Goal: Task Accomplishment & Management: Manage account settings

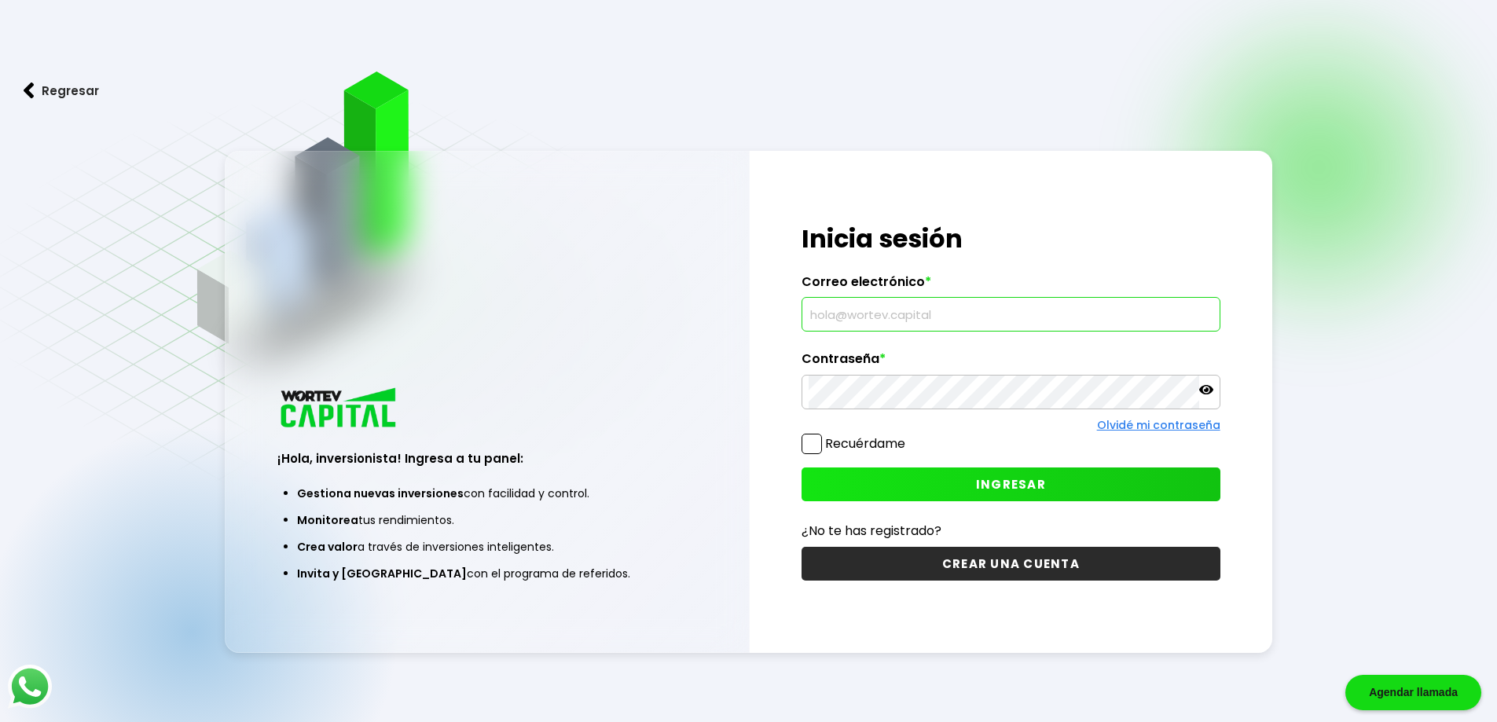
click at [945, 303] on input "text" at bounding box center [1011, 314] width 405 height 33
type input "[EMAIL_ADDRESS][DOMAIN_NAME]"
click at [1211, 391] on icon at bounding box center [1206, 389] width 14 height 9
click at [1211, 391] on icon at bounding box center [1206, 389] width 14 height 11
click at [1031, 489] on span "INGRESAR" at bounding box center [1011, 484] width 70 height 17
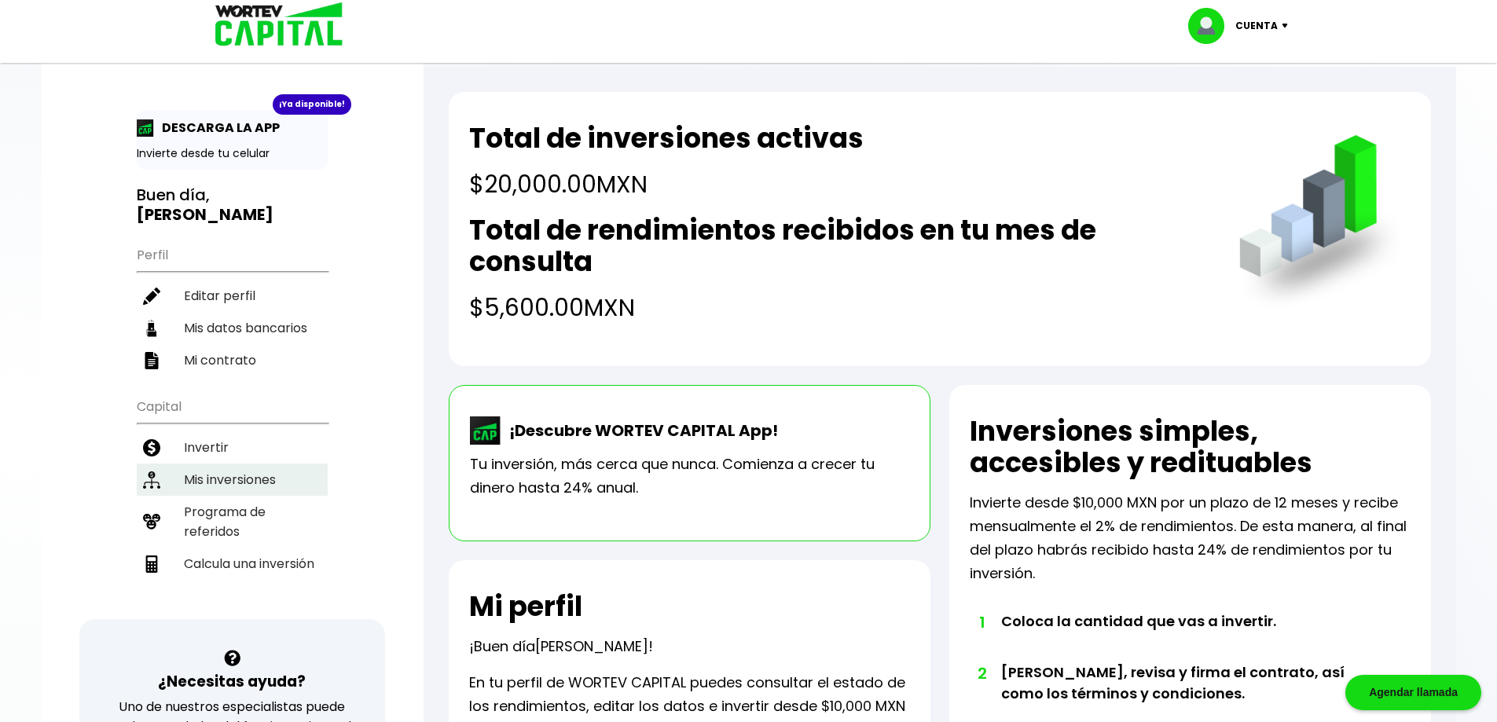
click at [280, 464] on li "Mis inversiones" at bounding box center [232, 480] width 191 height 32
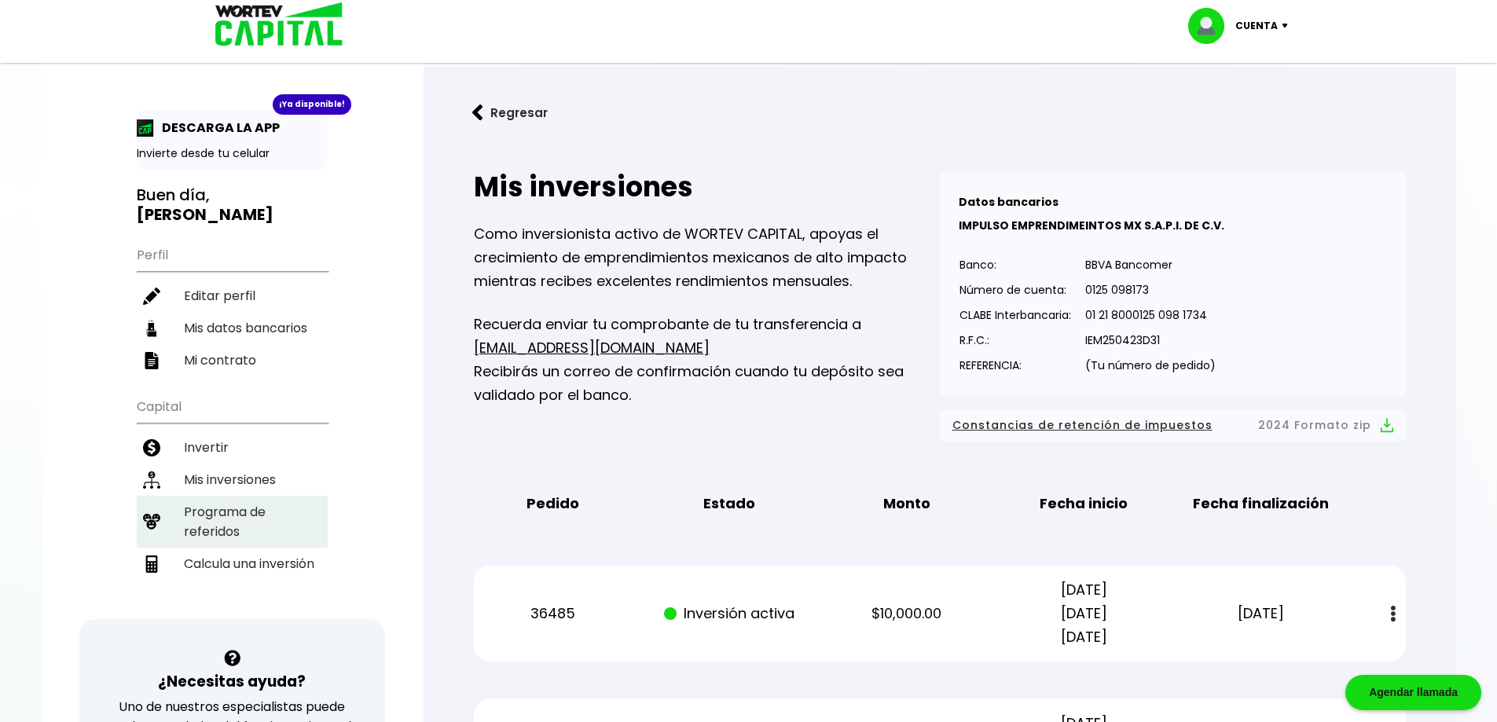
click at [206, 496] on li "Programa de referidos" at bounding box center [232, 522] width 191 height 52
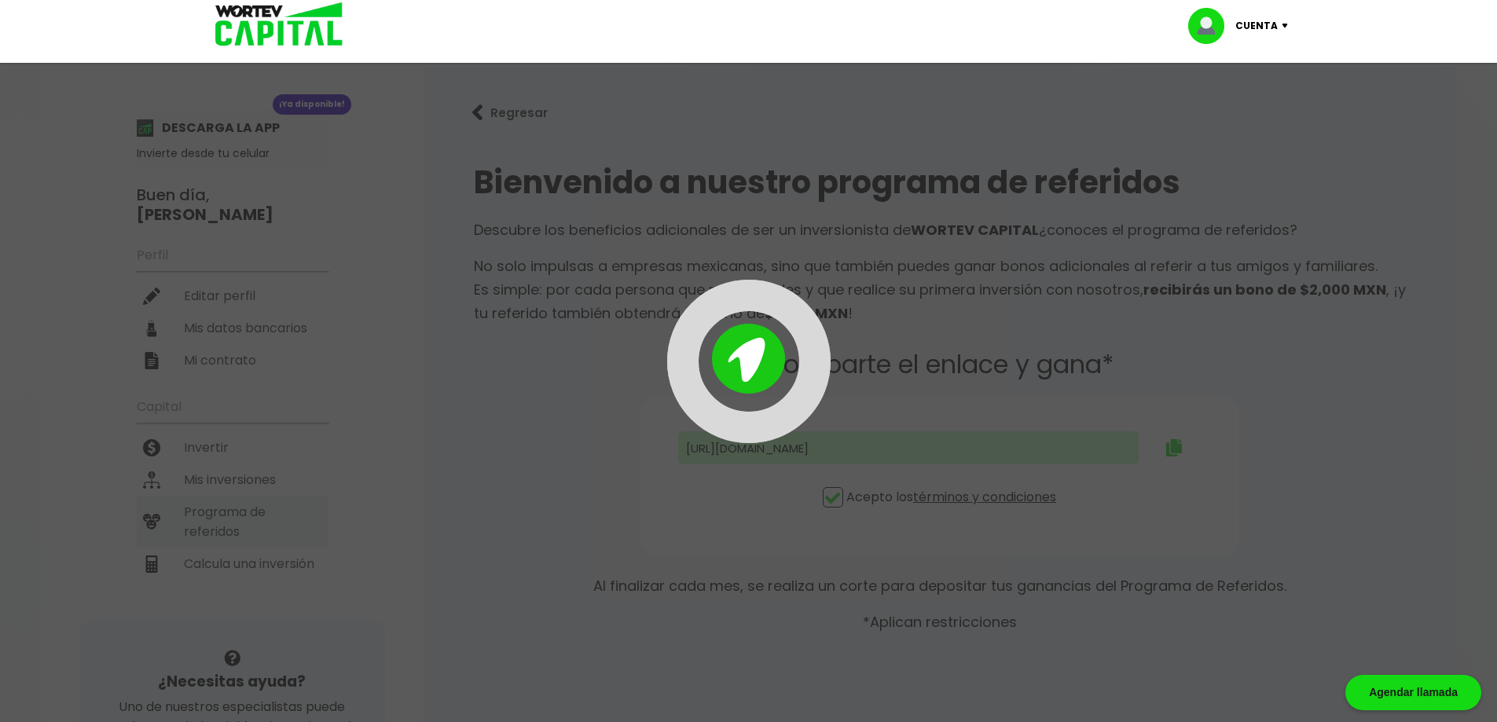
type input "[URL][DOMAIN_NAME]"
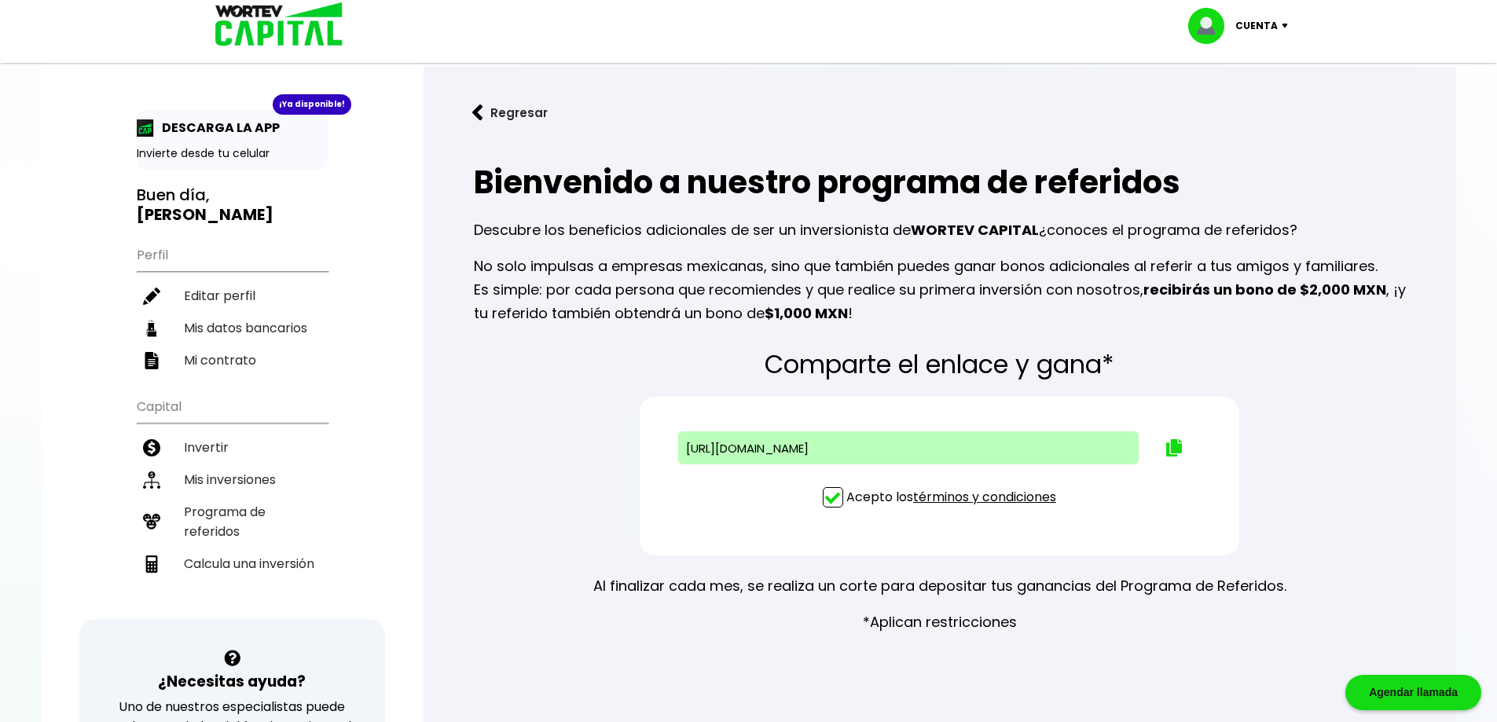
click at [1284, 24] on img at bounding box center [1288, 26] width 21 height 5
click at [486, 107] on button "Regresar" at bounding box center [510, 113] width 123 height 42
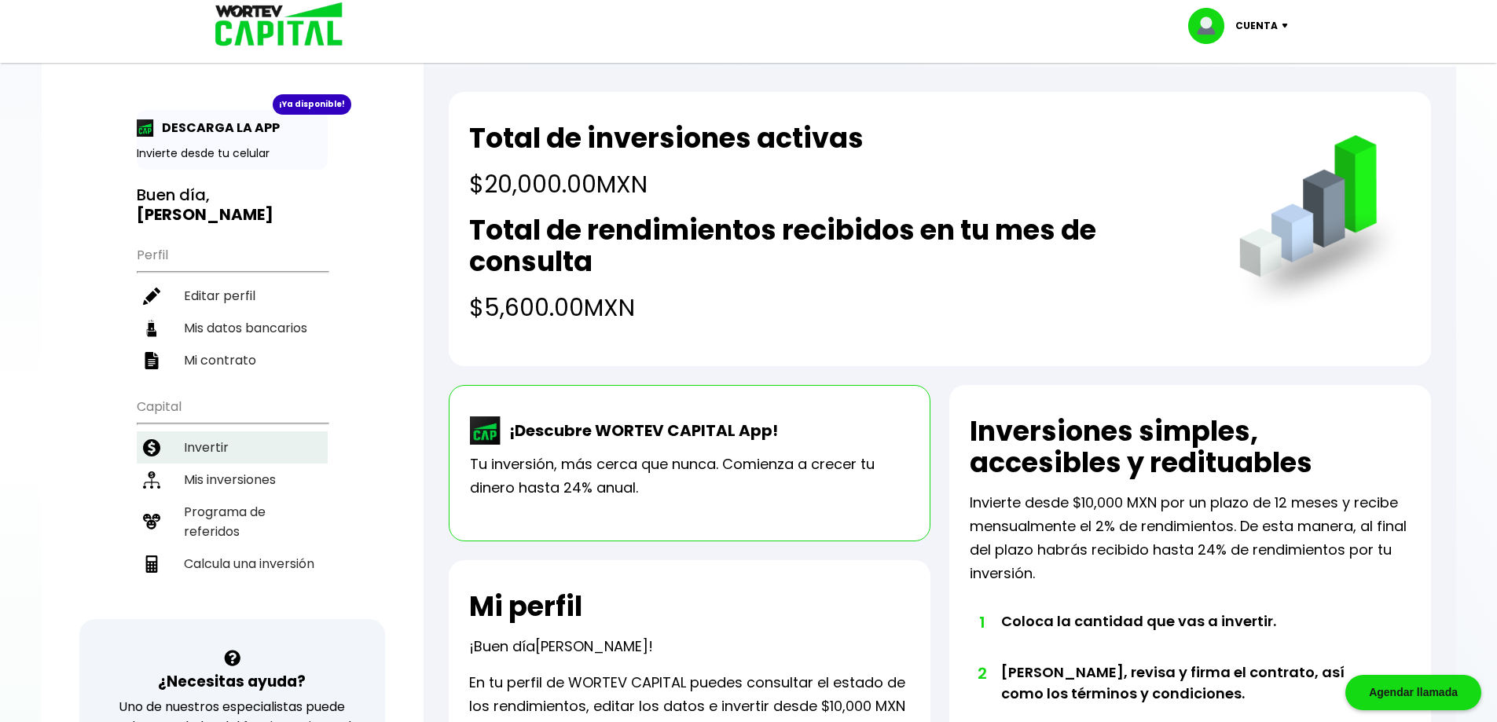
click at [219, 431] on li "Invertir" at bounding box center [232, 447] width 191 height 32
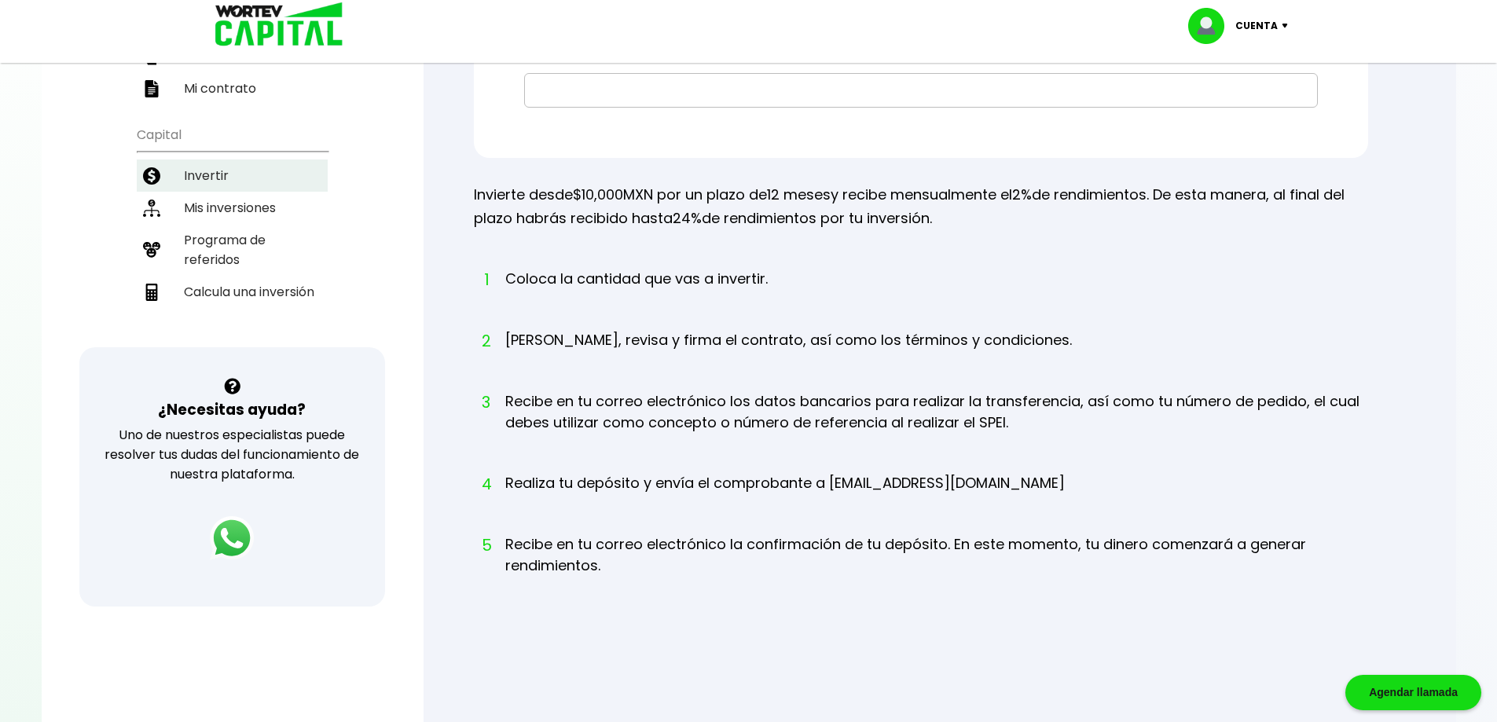
scroll to position [79, 0]
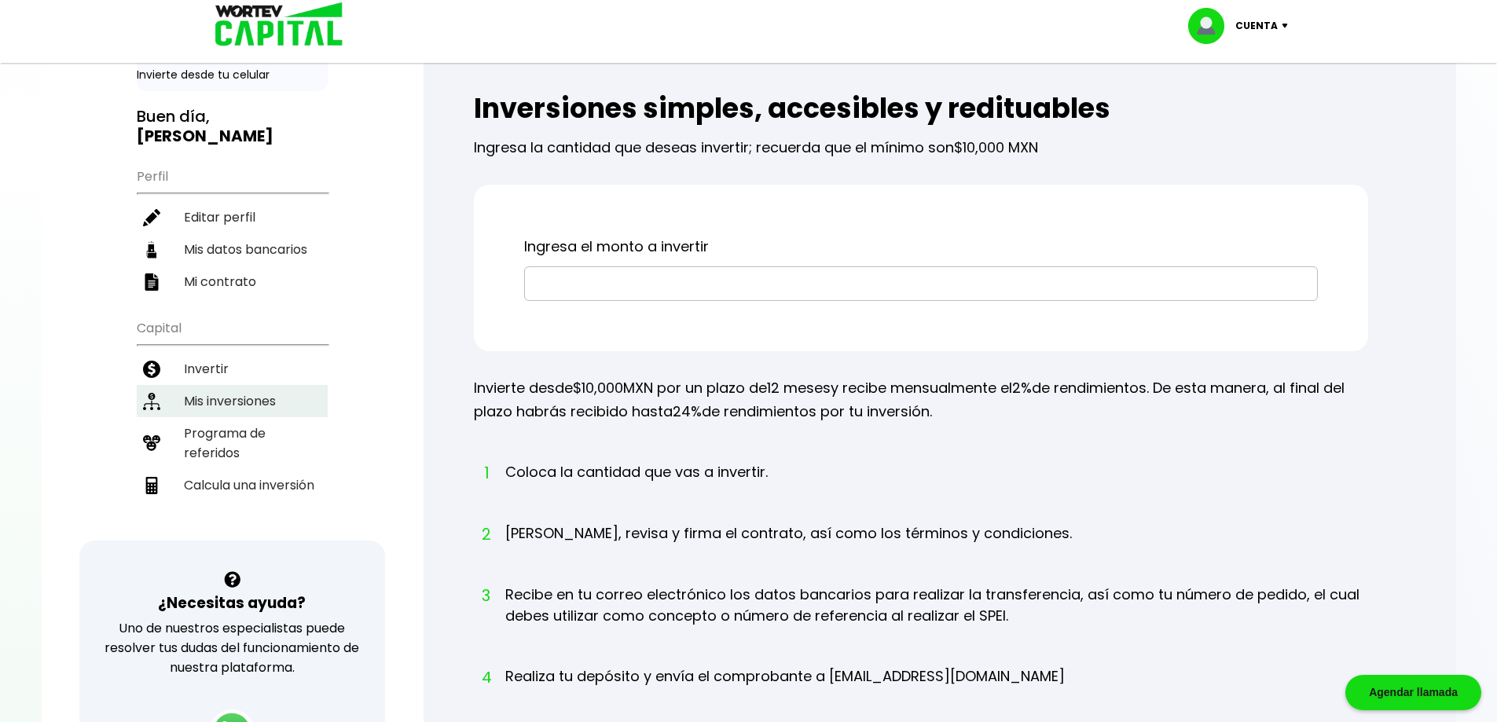
click at [246, 385] on li "Mis inversiones" at bounding box center [232, 401] width 191 height 32
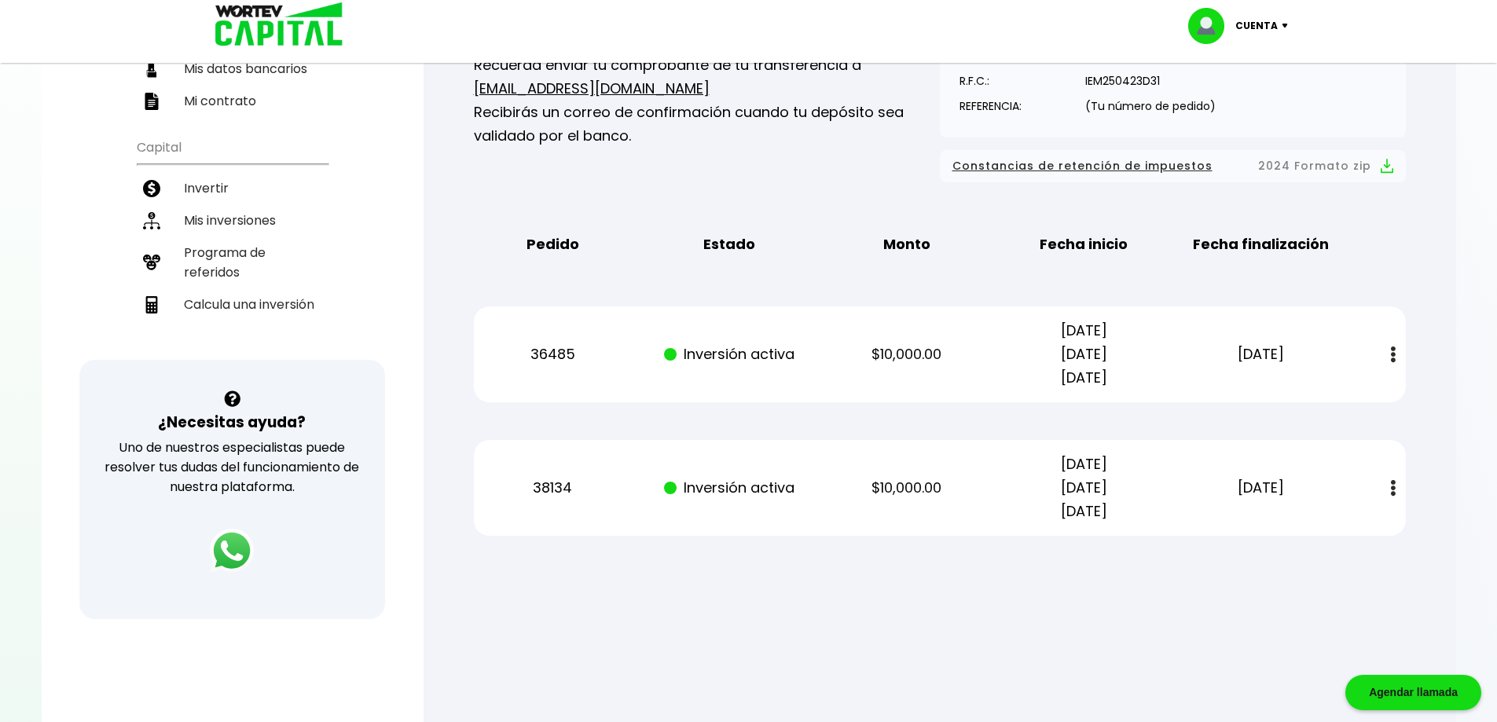
scroll to position [314, 0]
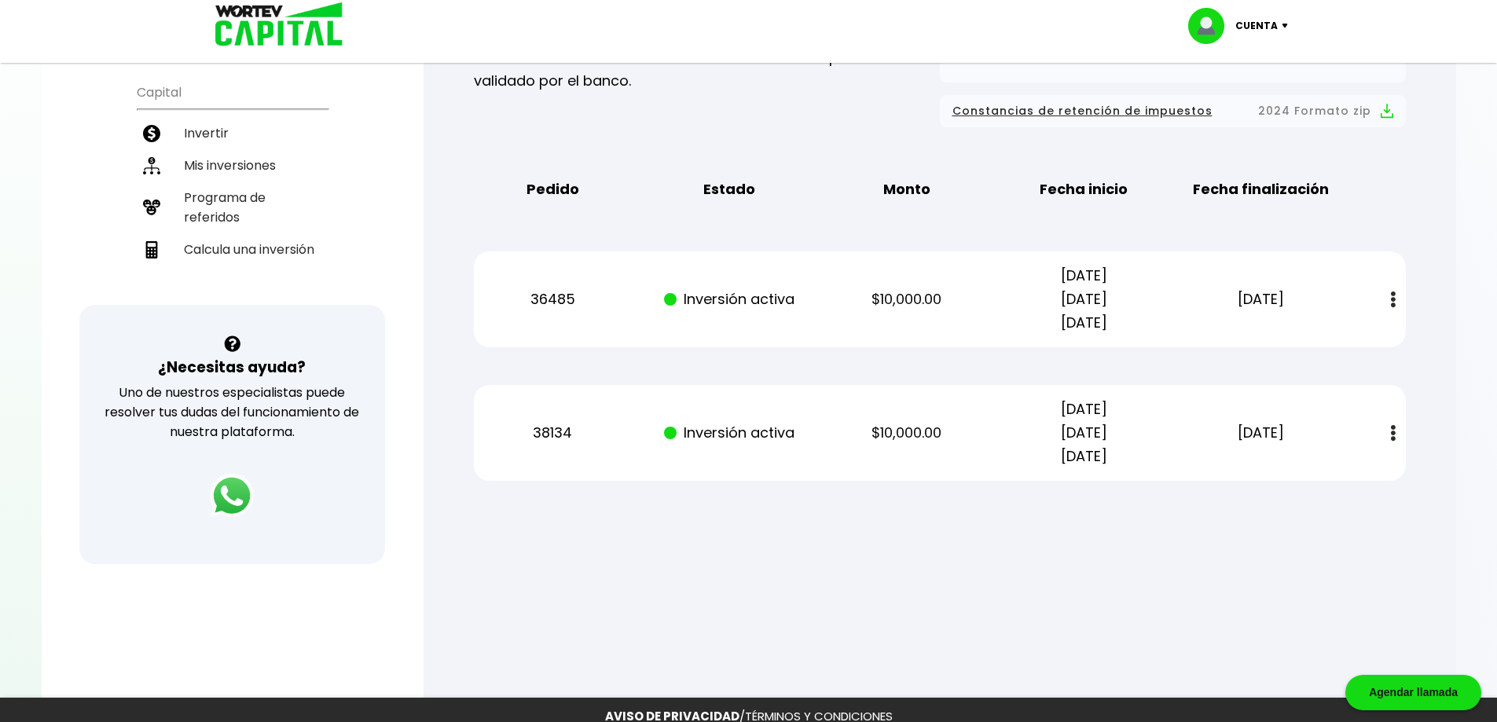
click at [1393, 302] on img at bounding box center [1393, 300] width 5 height 17
click at [1394, 434] on img at bounding box center [1393, 433] width 5 height 17
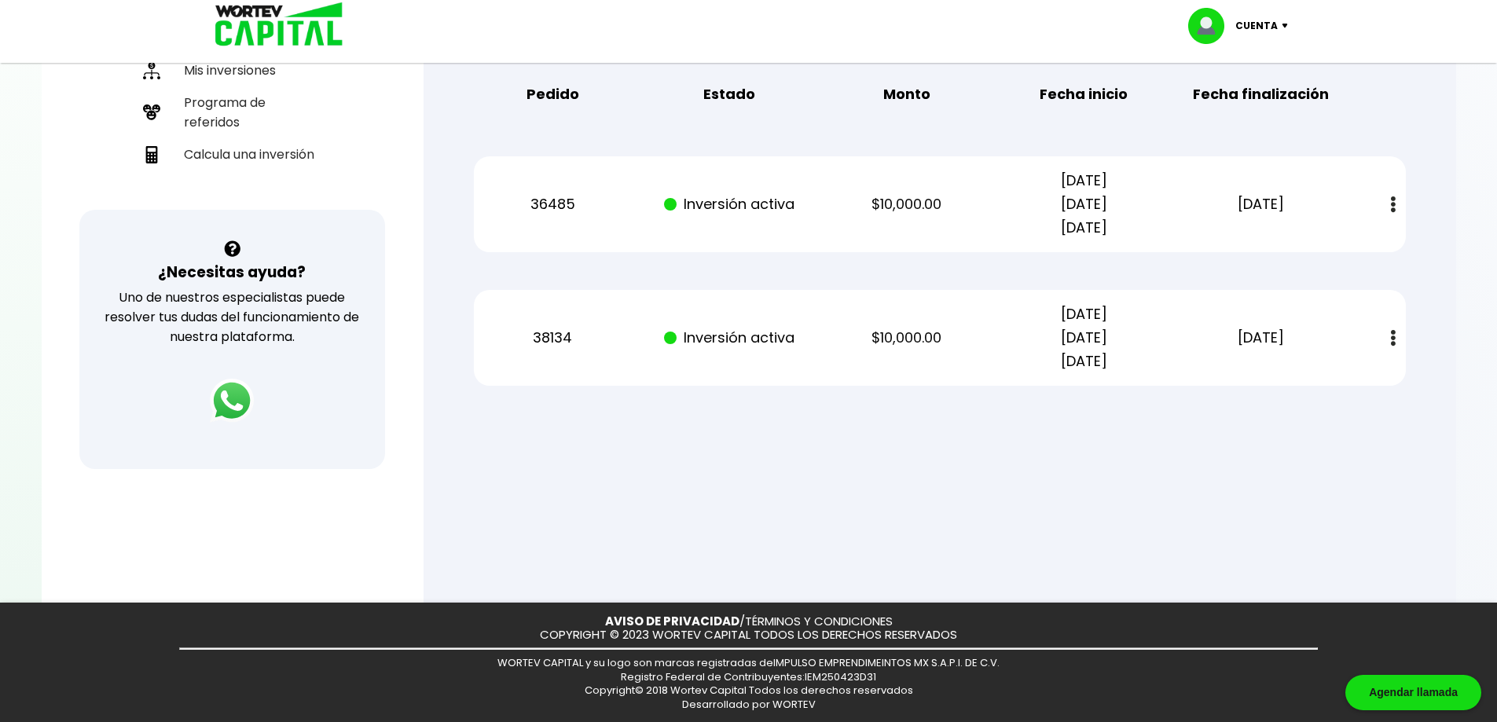
scroll to position [412, 0]
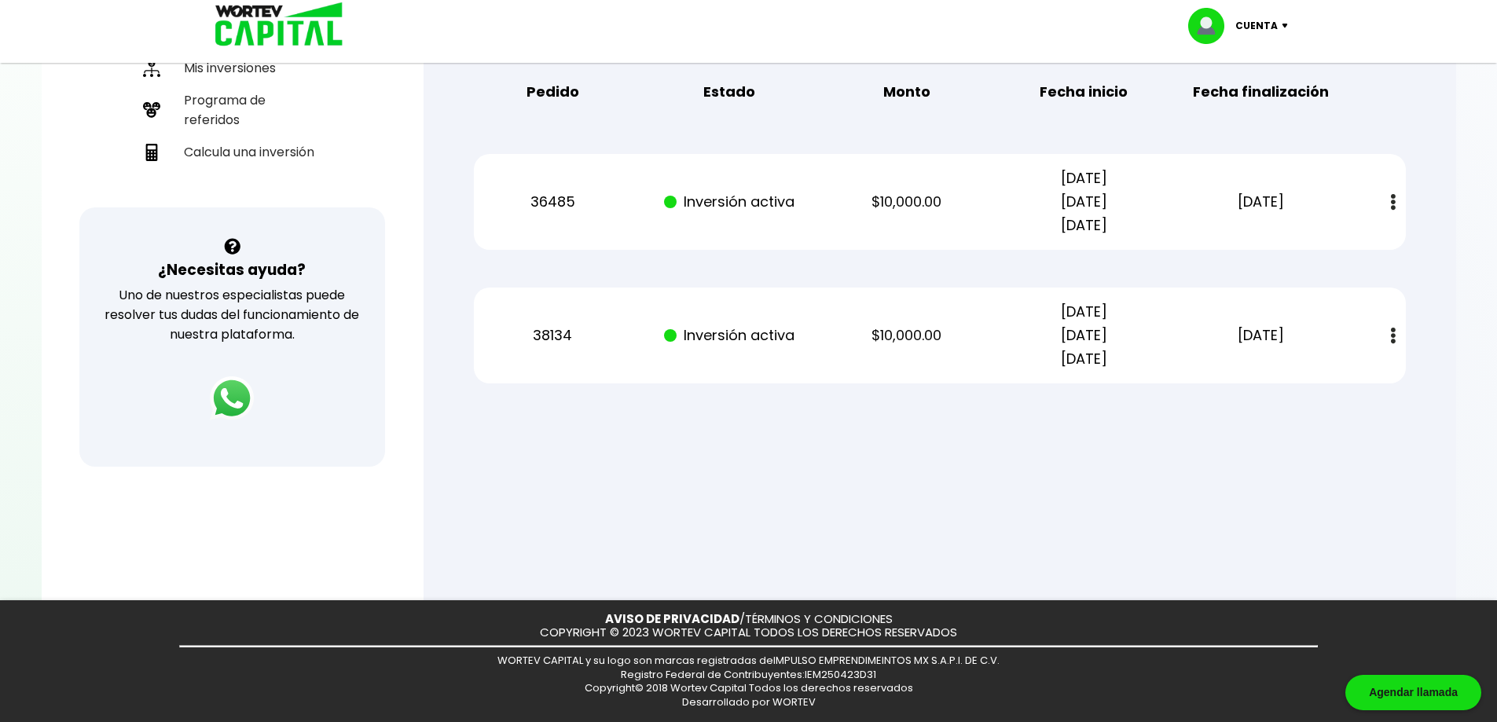
click at [1394, 340] on img at bounding box center [1393, 336] width 5 height 17
click at [1335, 380] on link "Estado de cuenta" at bounding box center [1291, 379] width 110 height 20
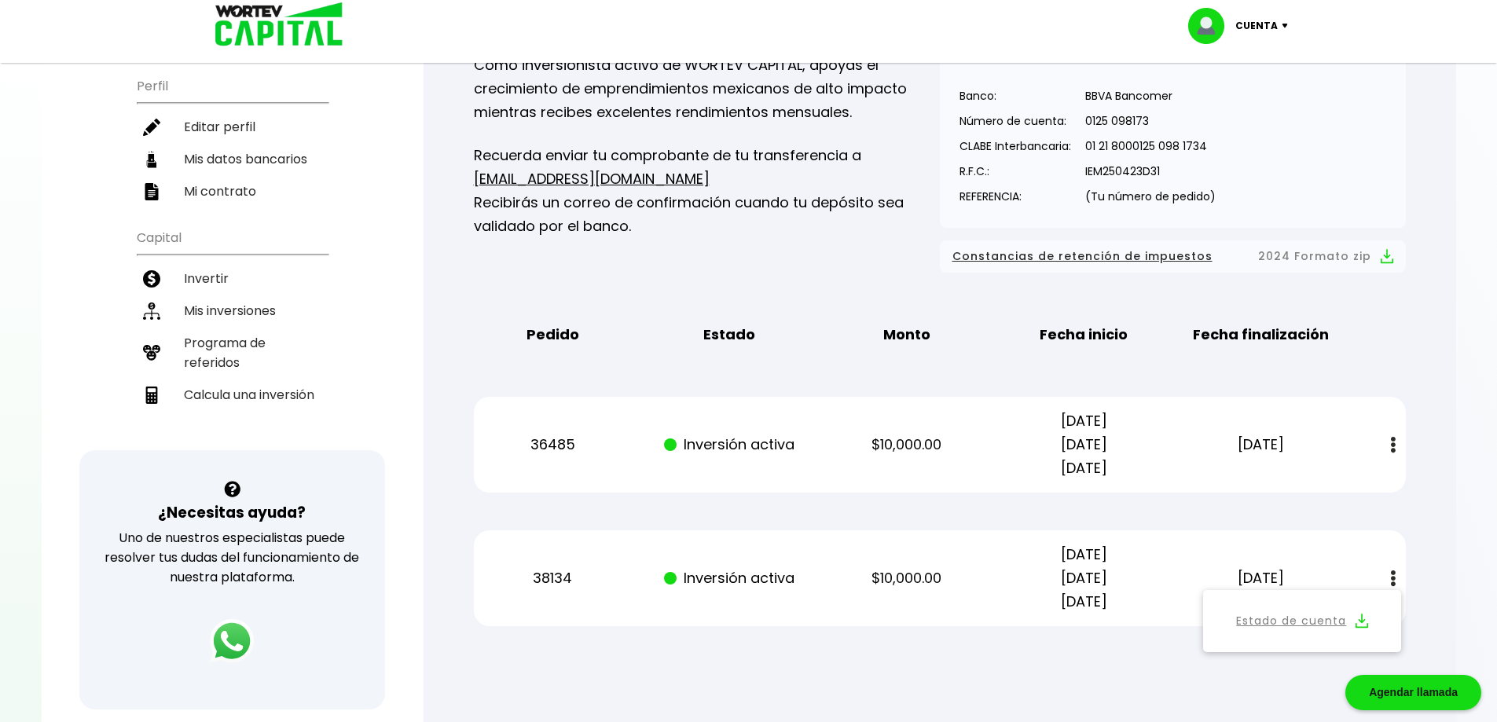
scroll to position [0, 0]
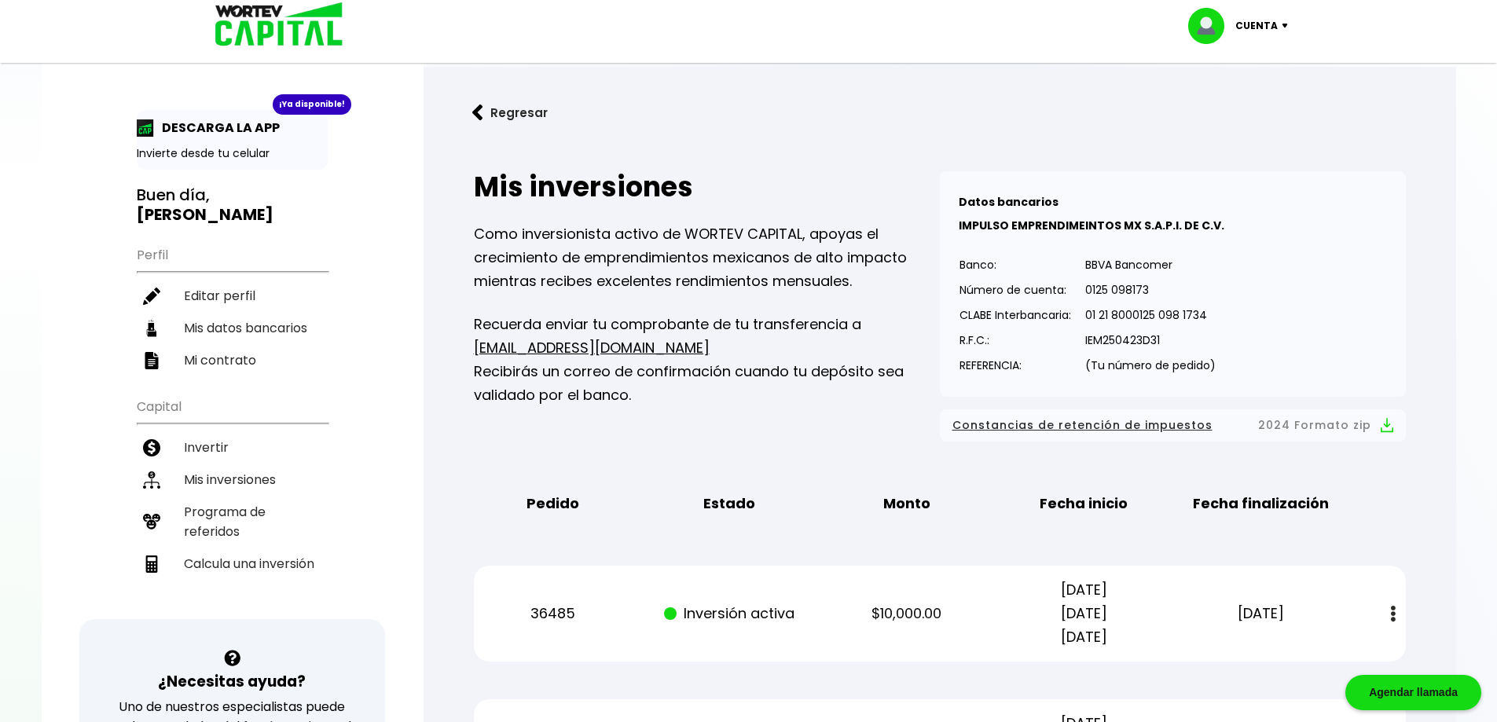
click at [1288, 26] on img at bounding box center [1288, 26] width 21 height 5
click at [1253, 107] on li "Cerrar sesión" at bounding box center [1240, 105] width 126 height 32
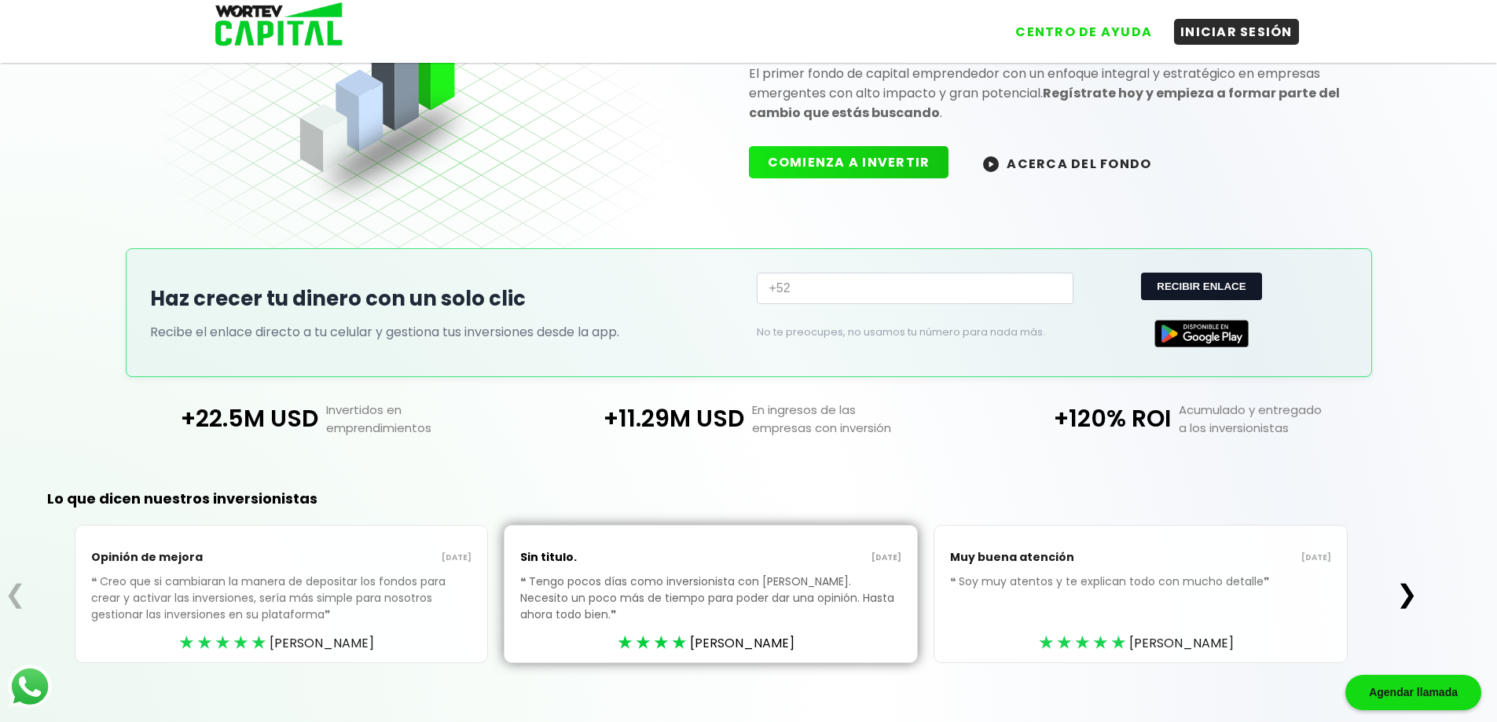
scroll to position [164, 0]
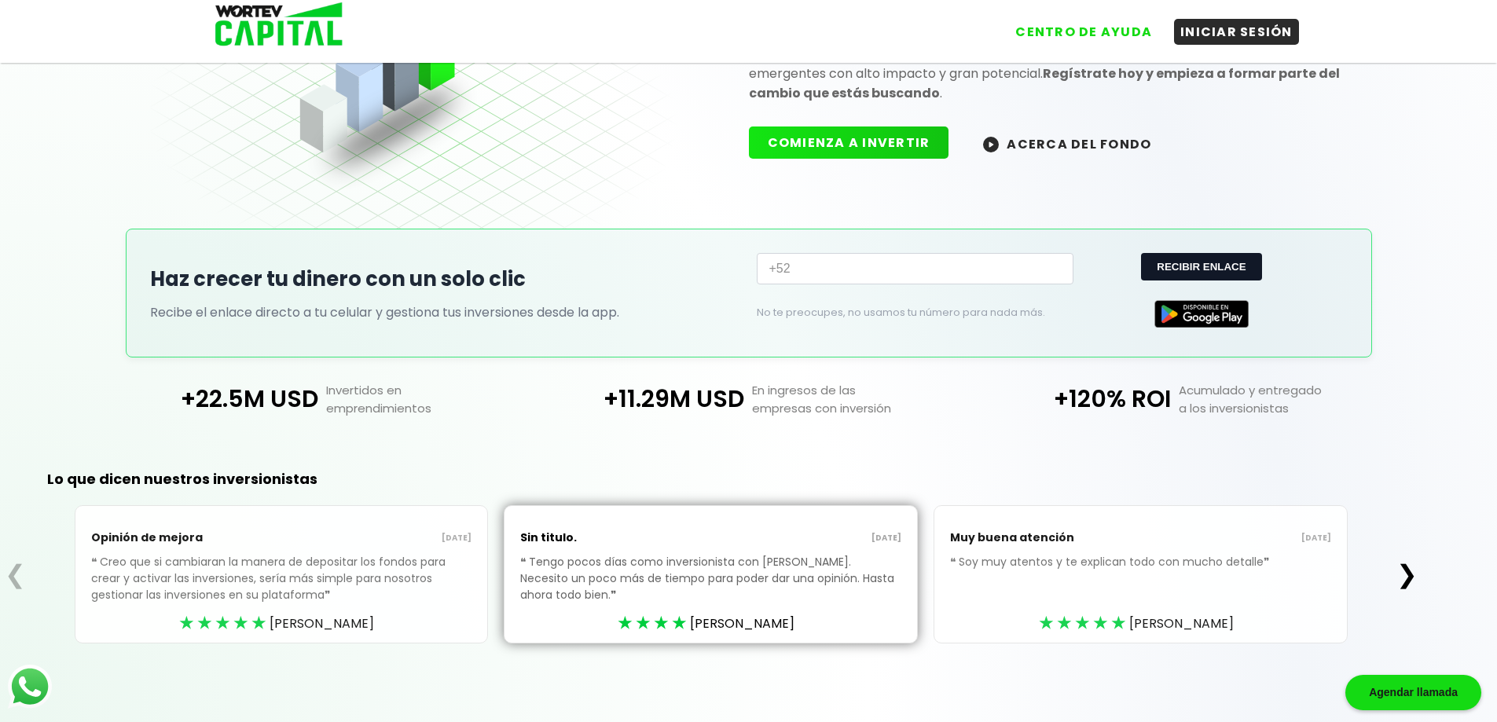
click at [1408, 575] on button "❯" at bounding box center [1407, 574] width 31 height 31
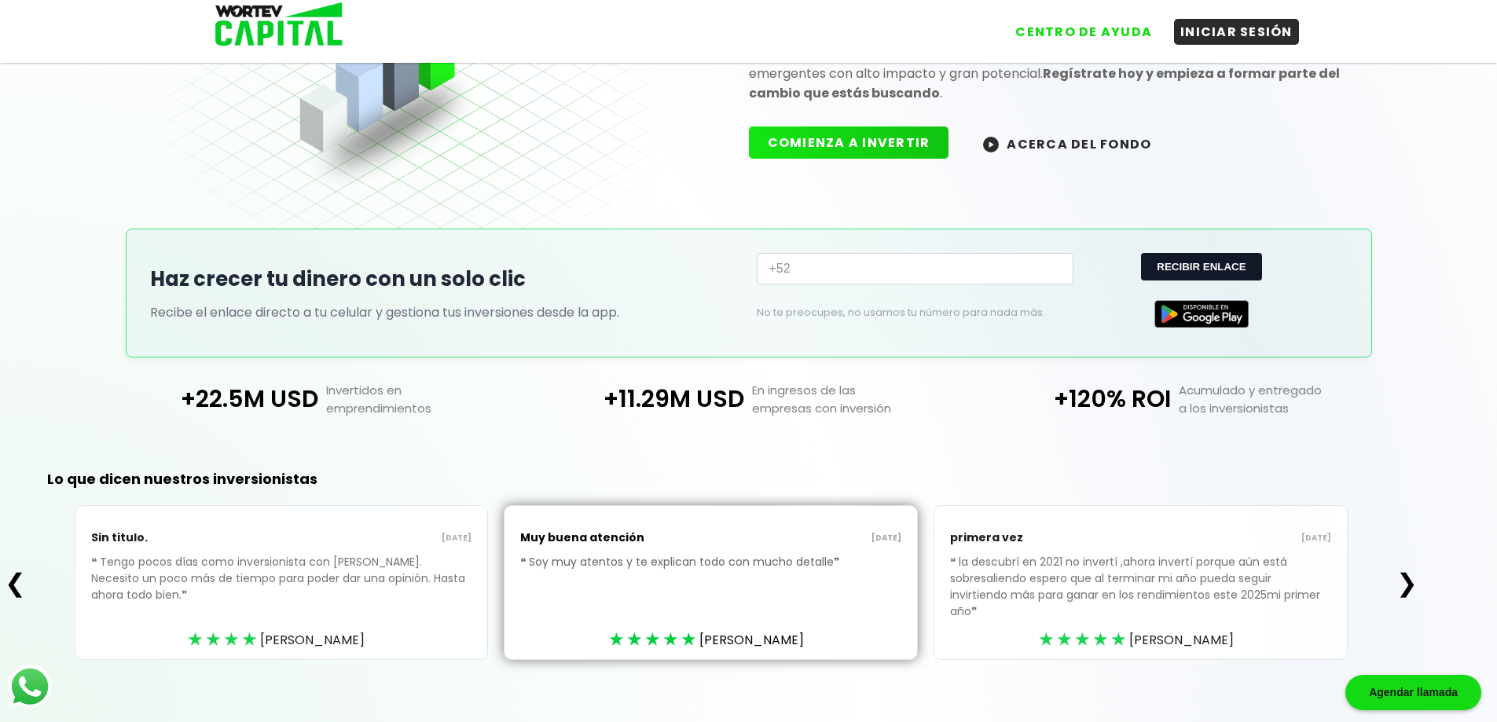
click at [1408, 575] on button "❯" at bounding box center [1407, 582] width 31 height 31
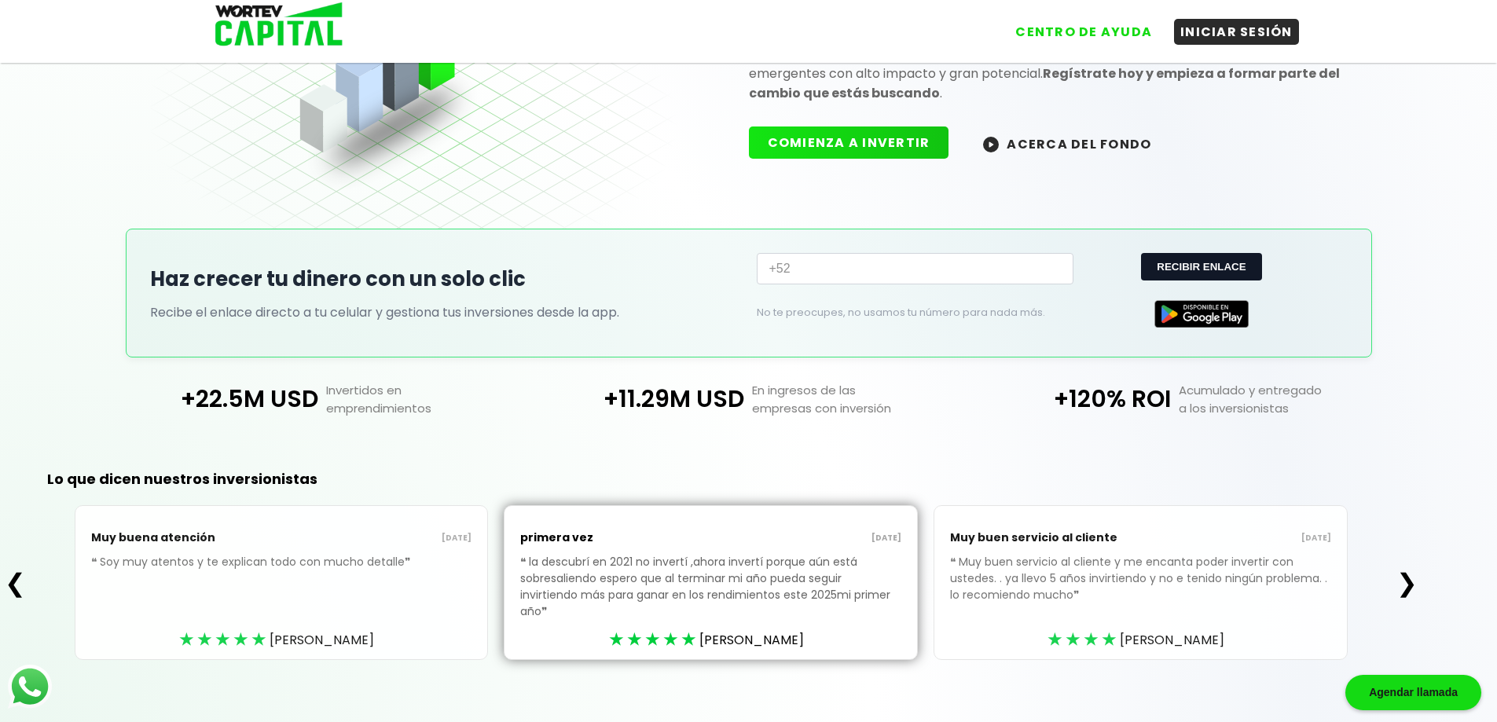
click at [1408, 575] on button "❯" at bounding box center [1407, 582] width 31 height 31
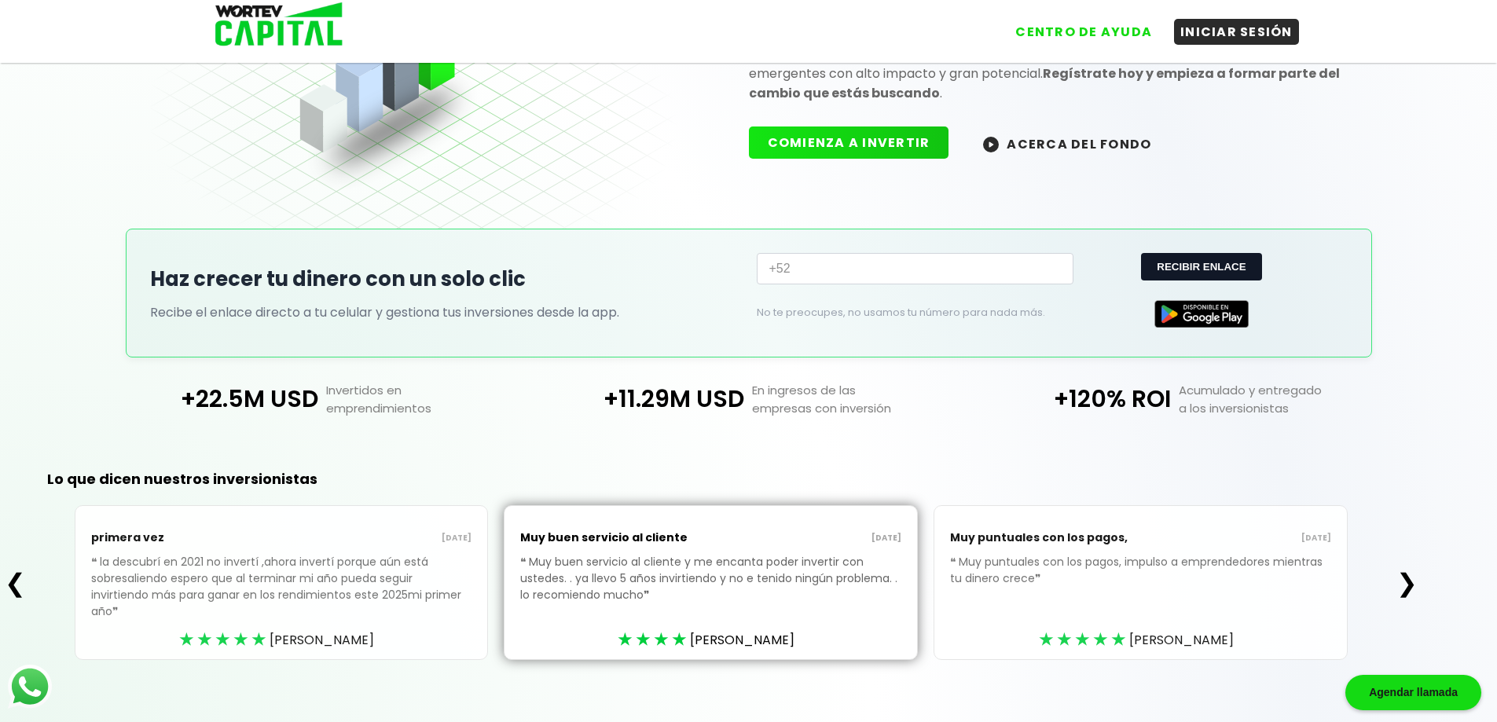
click at [1408, 575] on button "❯" at bounding box center [1407, 582] width 31 height 31
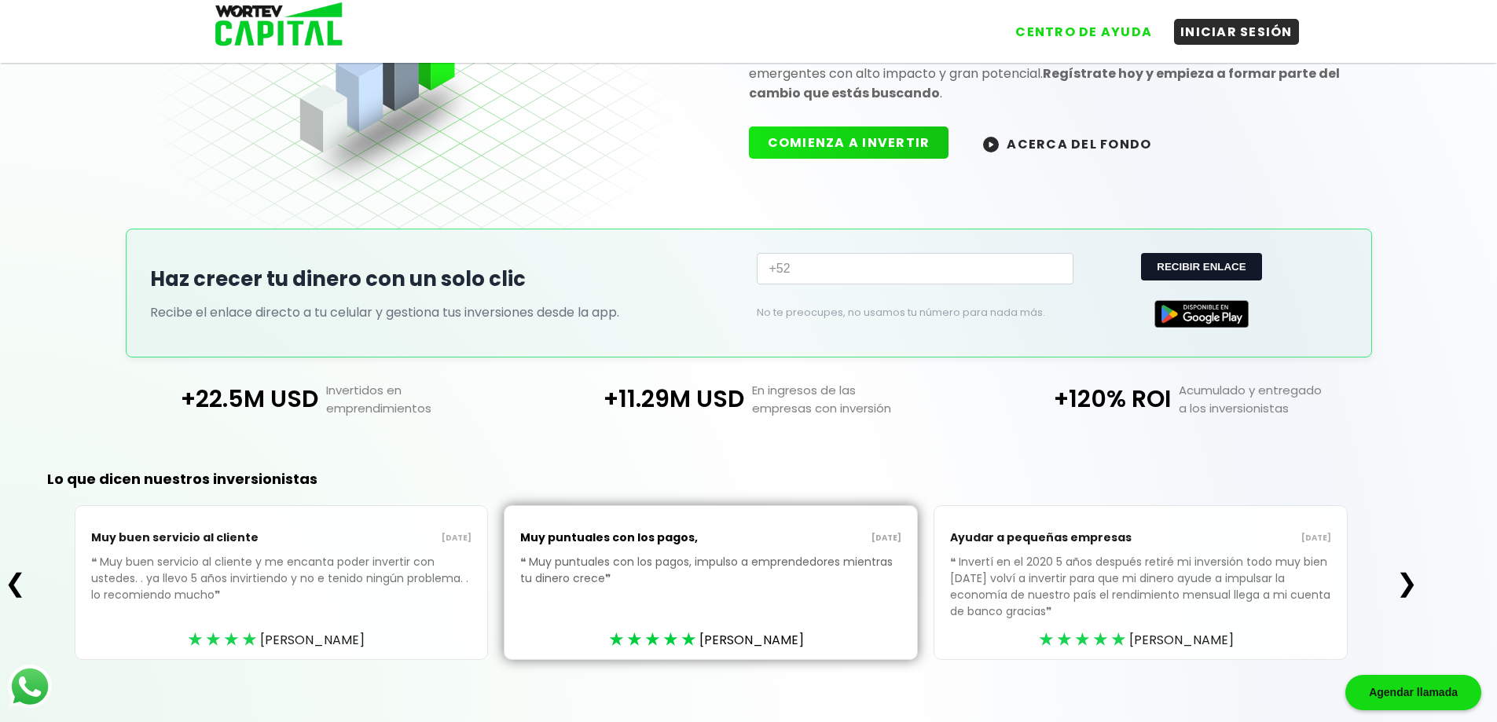
click at [1408, 575] on button "❯" at bounding box center [1407, 582] width 31 height 31
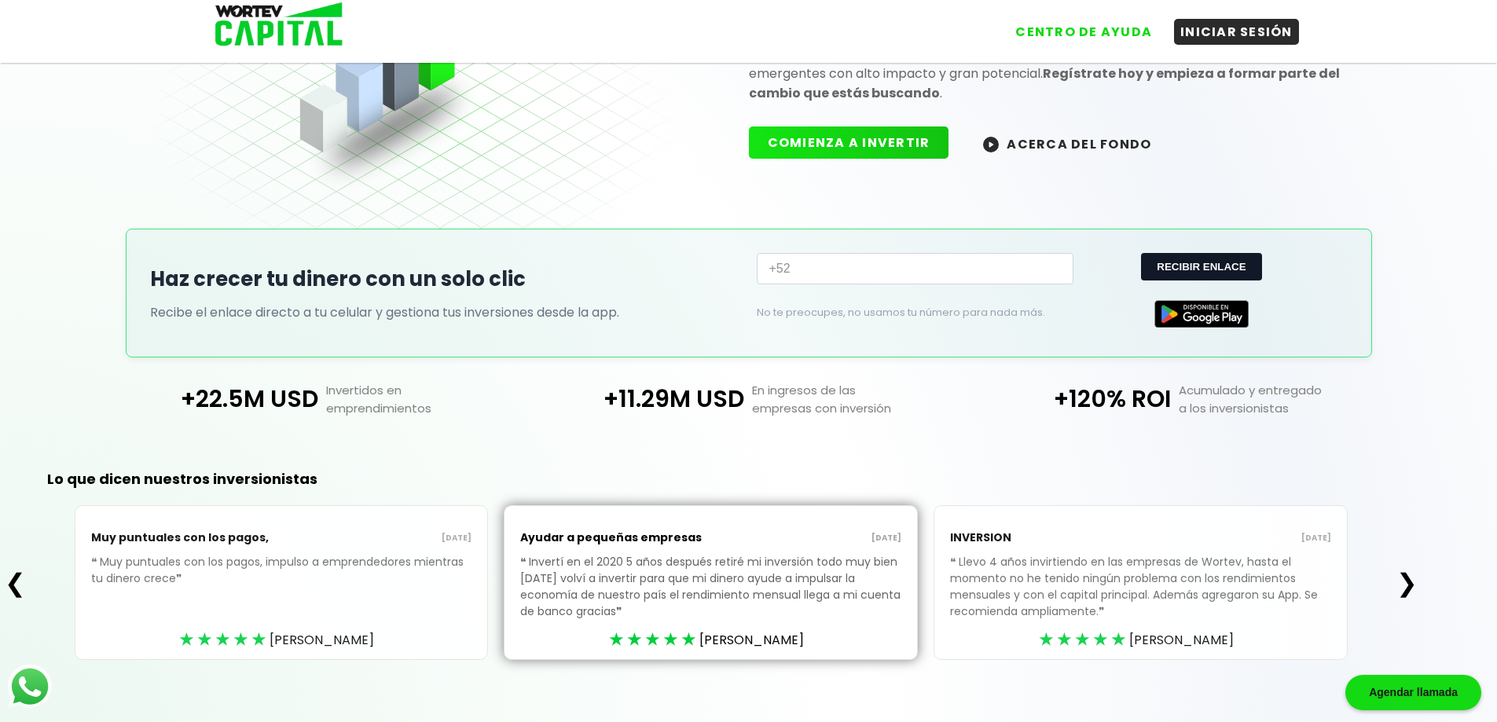
click at [1408, 575] on button "❯" at bounding box center [1407, 582] width 31 height 31
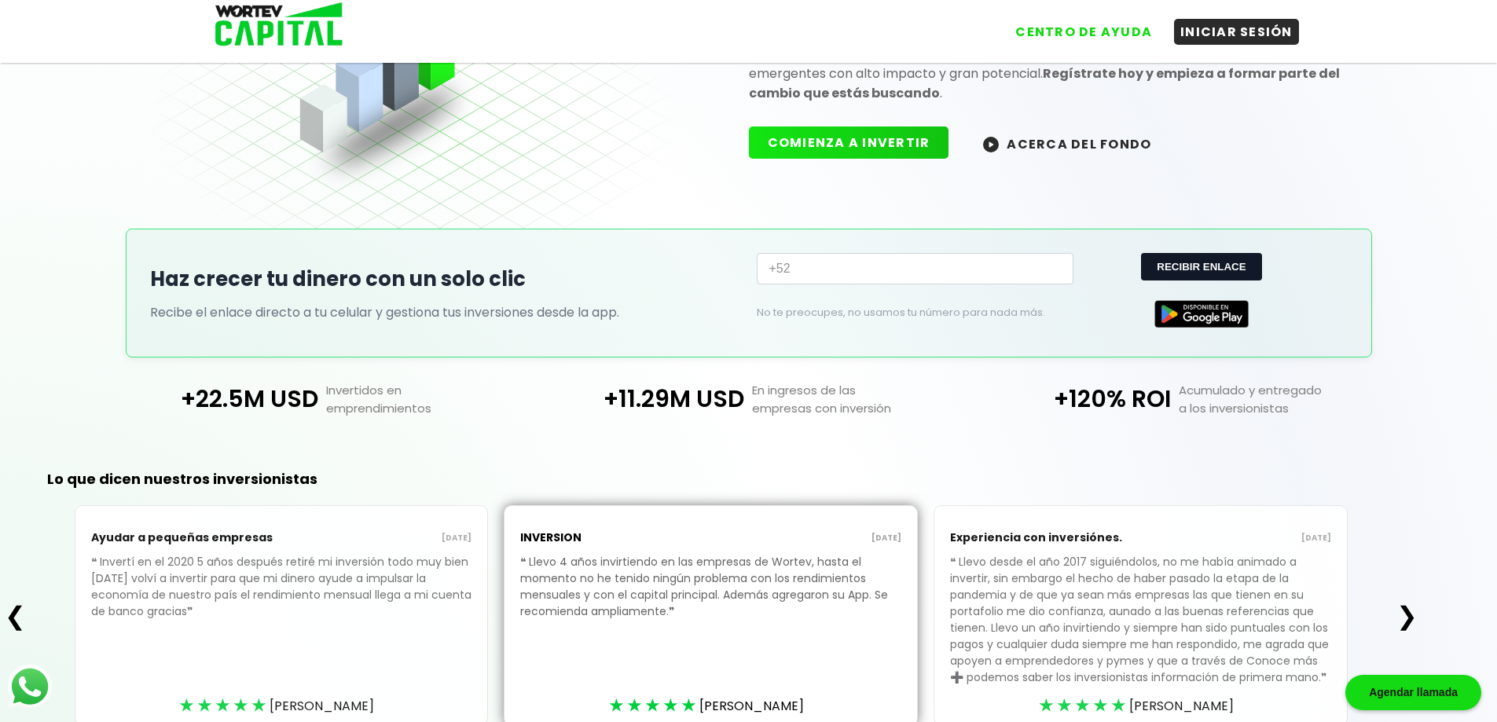
click at [1406, 615] on button "❯" at bounding box center [1407, 615] width 31 height 31
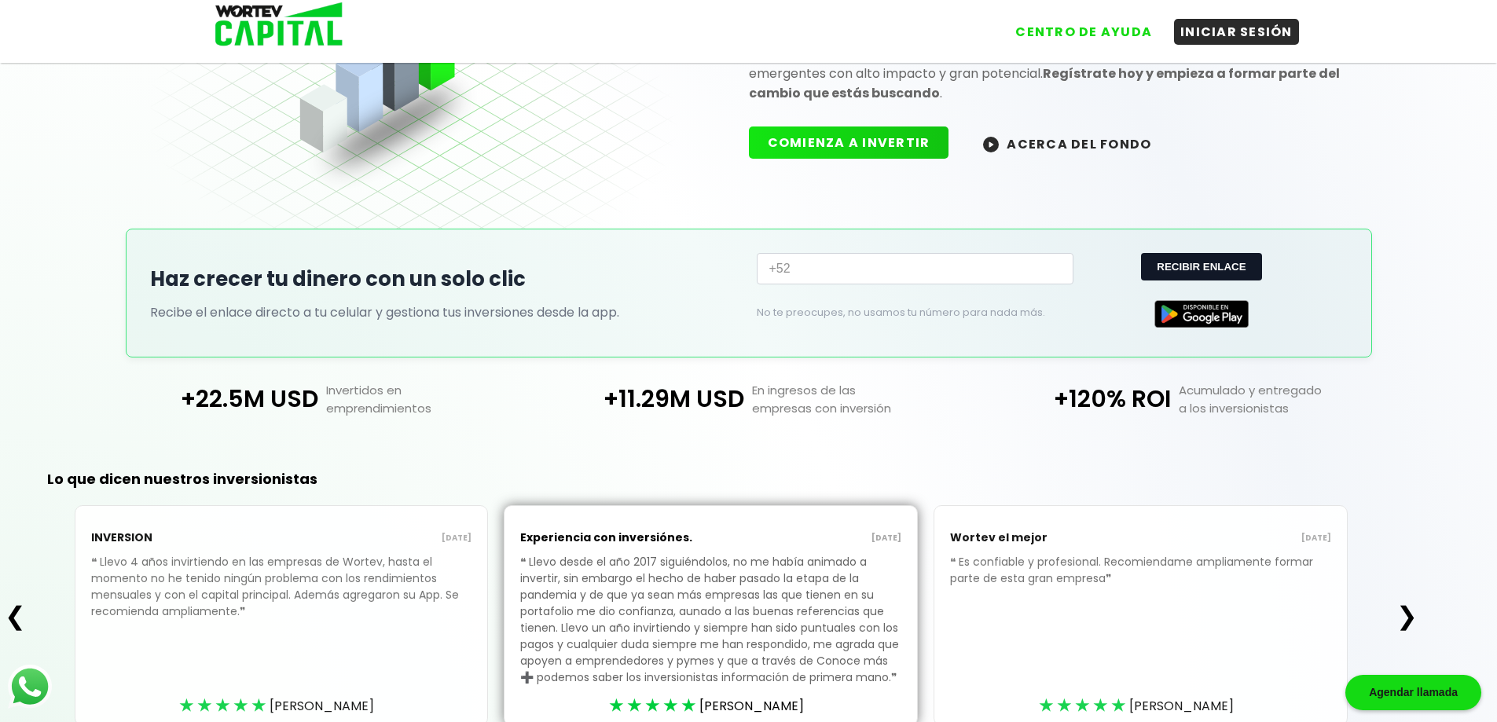
click at [1406, 615] on button "❯" at bounding box center [1407, 615] width 31 height 31
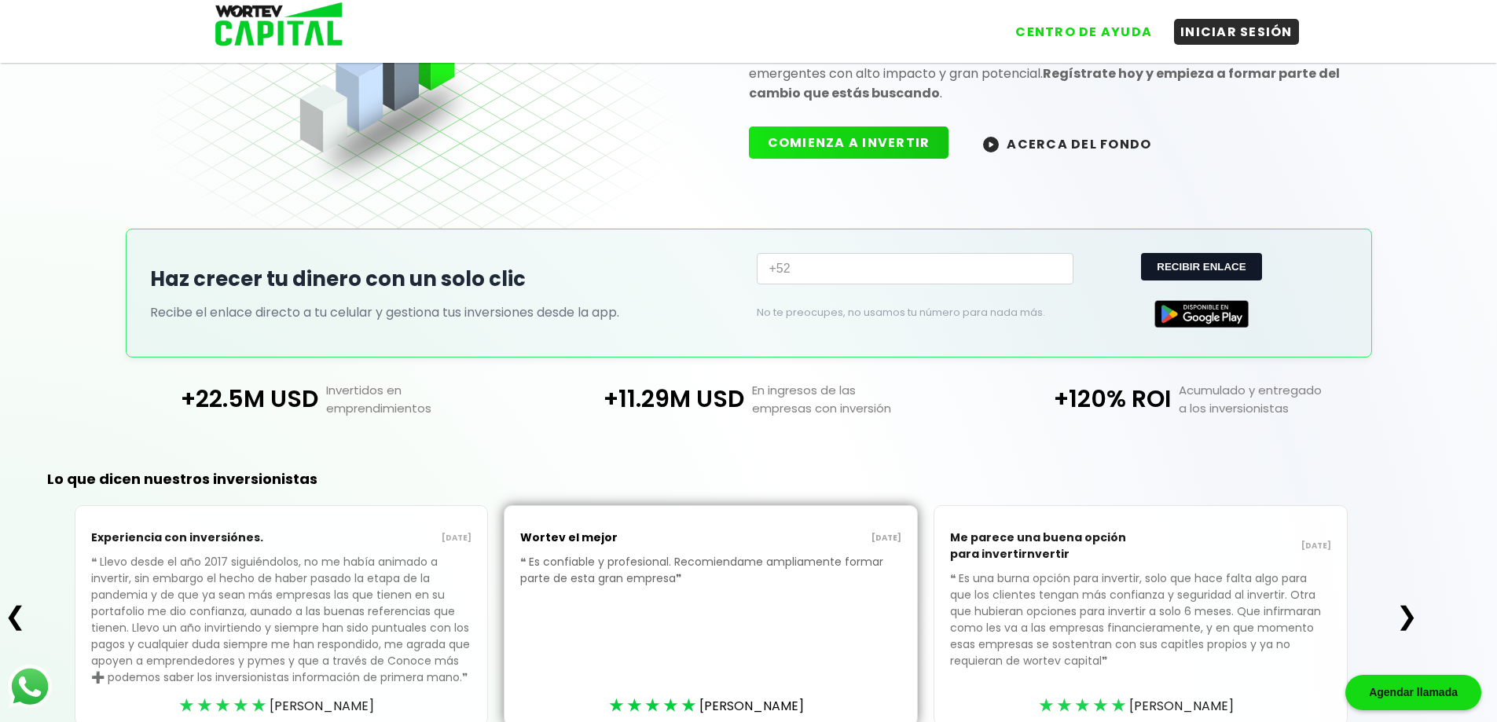
click at [1406, 613] on button "❯" at bounding box center [1407, 615] width 31 height 31
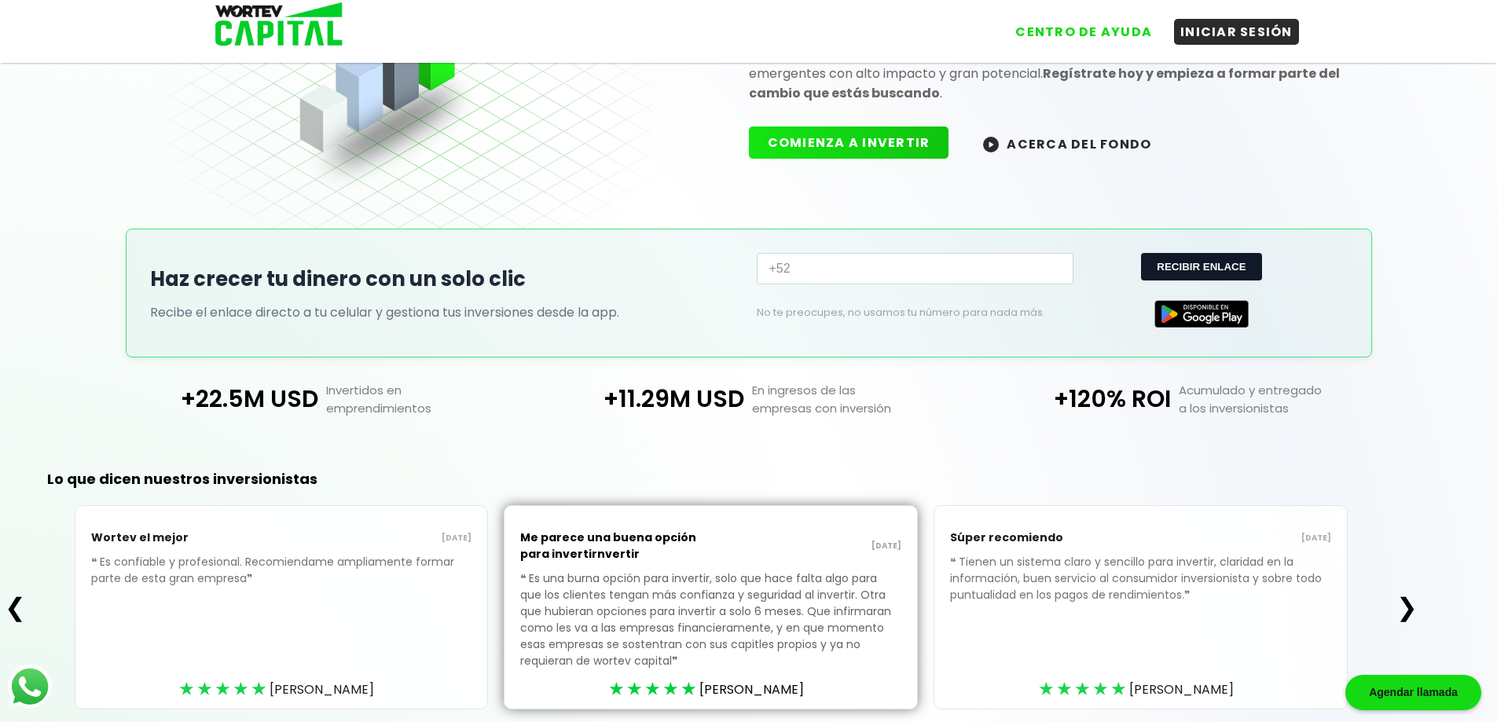
click at [1406, 613] on button "❯" at bounding box center [1407, 607] width 31 height 31
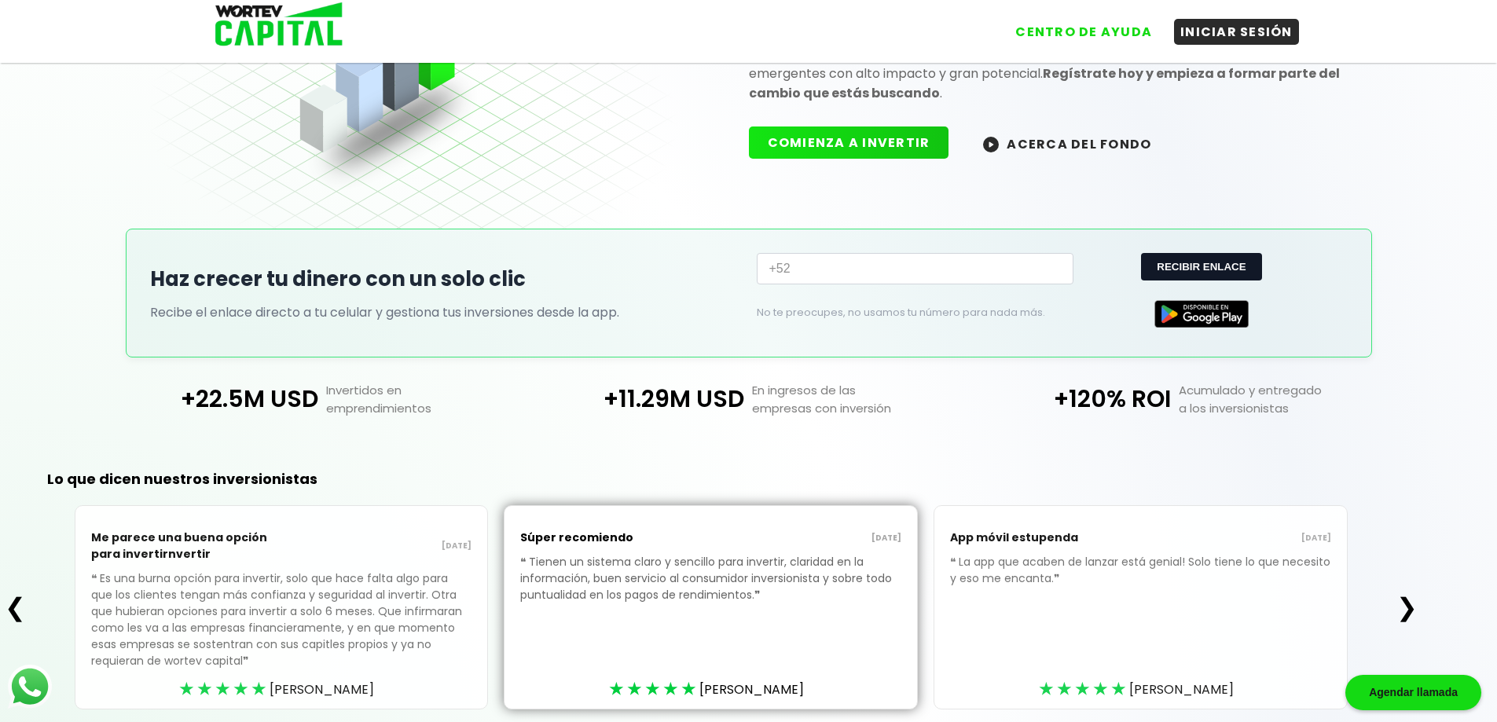
click at [1406, 613] on button "❯" at bounding box center [1407, 607] width 31 height 31
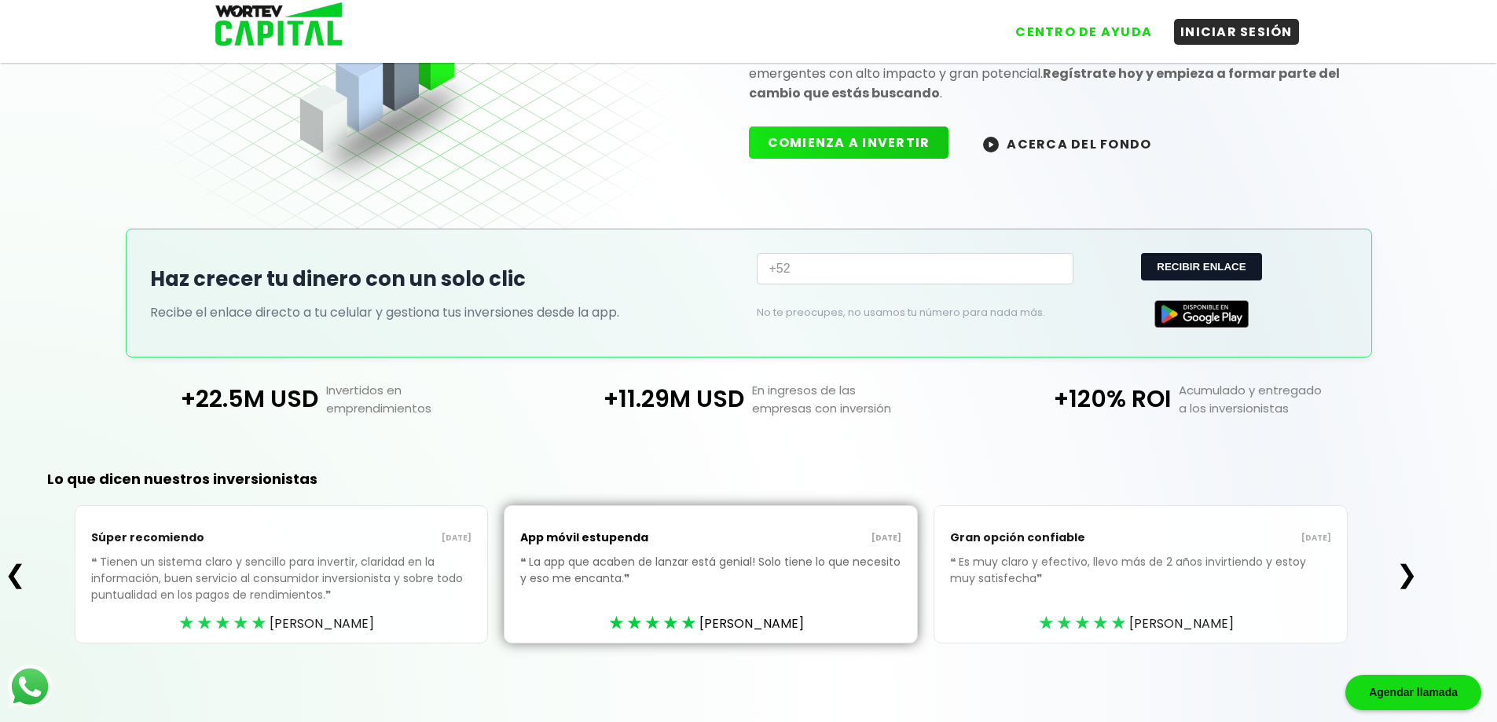
click at [1406, 613] on div "❮ Súper recomiendo [DATE] ❝ Tienen un sistema claro y sencillo para invertir, c…" at bounding box center [711, 574] width 1423 height 138
click at [1412, 567] on button "❯" at bounding box center [1407, 574] width 31 height 31
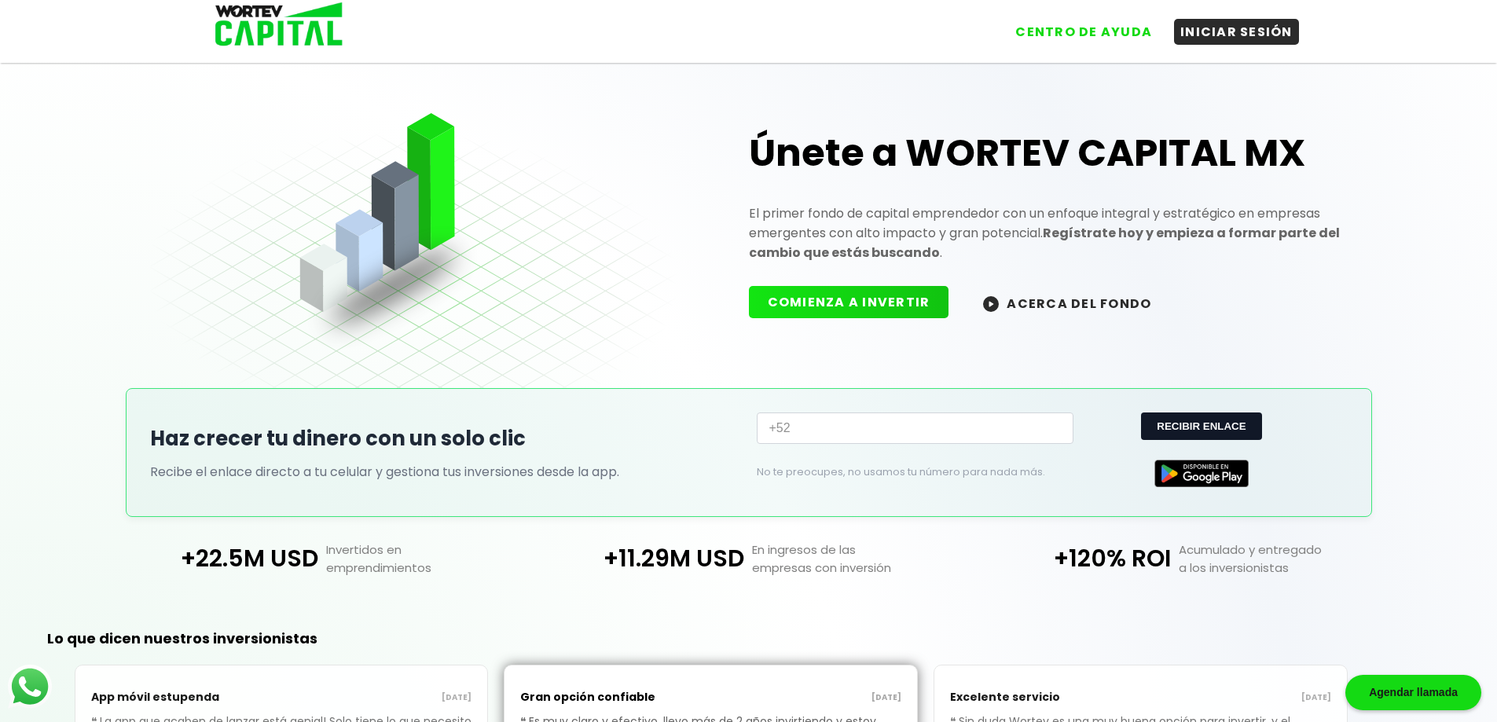
scroll to position [0, 0]
